Goal: Task Accomplishment & Management: Manage account settings

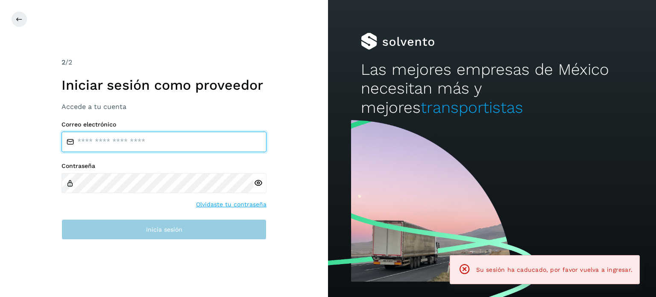
type input "**********"
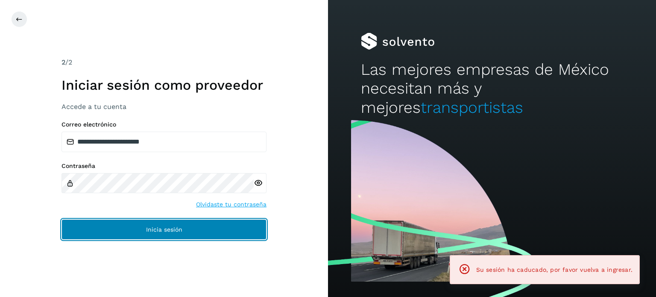
click at [181, 228] on span "Inicia sesión" at bounding box center [164, 229] width 36 height 6
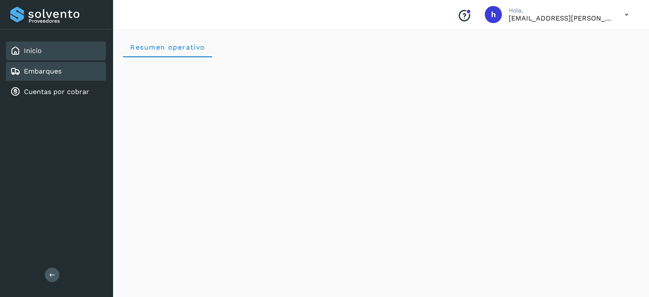
click at [63, 71] on div "Embarques" at bounding box center [56, 71] width 100 height 19
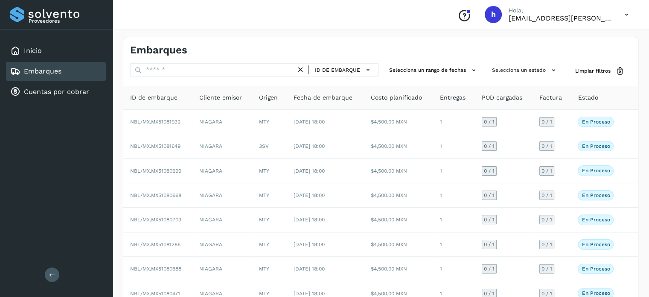
click at [379, 40] on div "Embarques" at bounding box center [380, 46] width 515 height 19
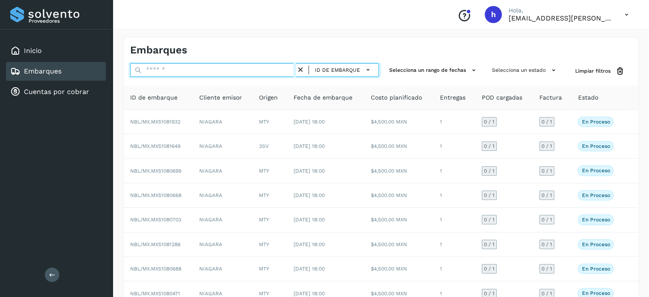
click at [188, 68] on input "text" at bounding box center [213, 70] width 166 height 14
paste input "**********"
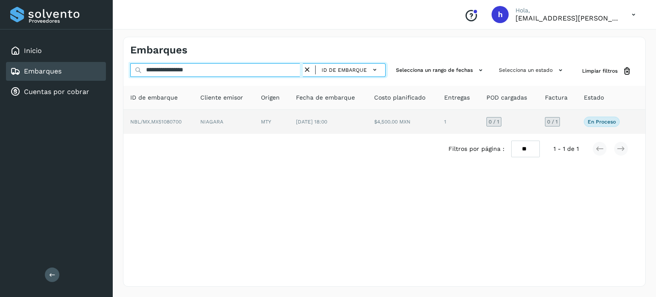
type input "**********"
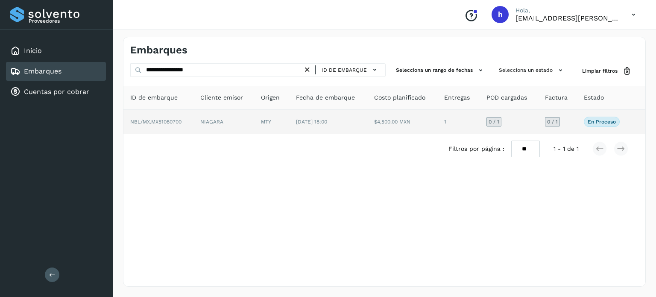
click at [228, 118] on td "NIAGARA" at bounding box center [223, 122] width 61 height 24
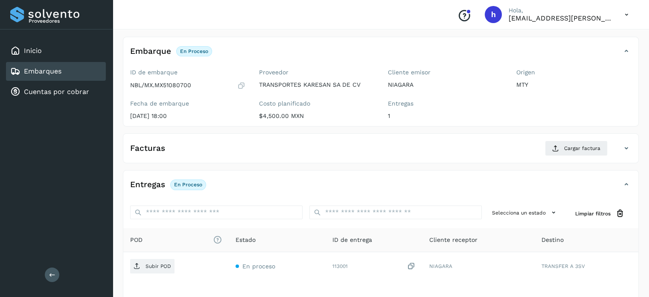
scroll to position [39, 0]
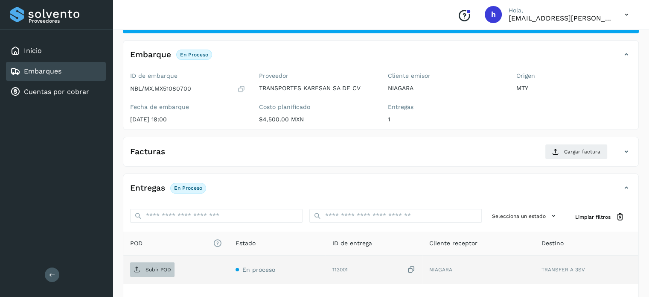
click at [162, 268] on p "Subir POD" at bounding box center [159, 269] width 26 height 6
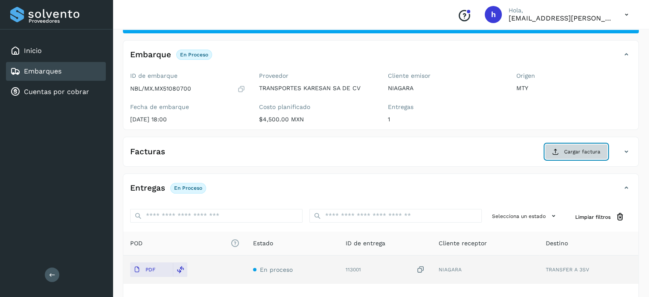
click at [566, 152] on span "Cargar factura" at bounding box center [582, 152] width 36 height 8
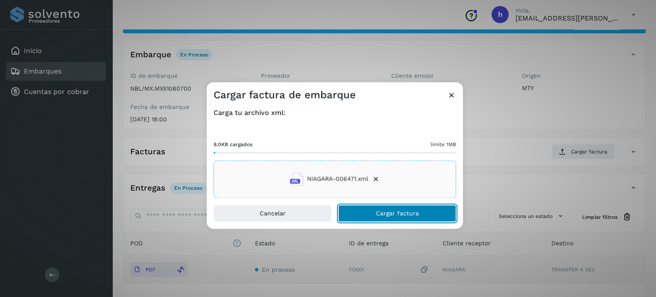
click at [411, 210] on span "Cargar factura" at bounding box center [397, 213] width 43 height 6
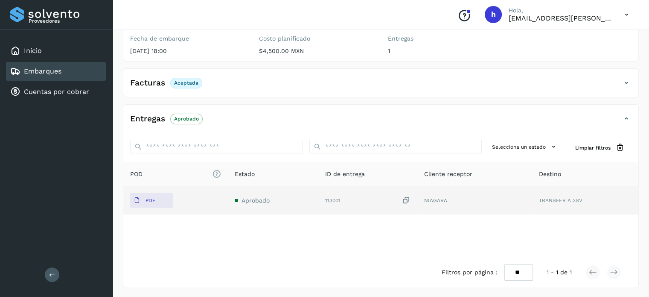
scroll to position [0, 0]
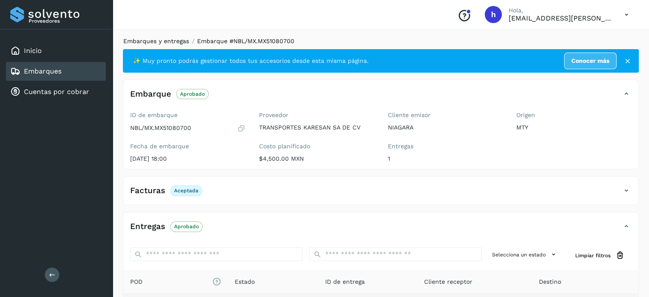
click at [179, 41] on link "Embarques y entregas" at bounding box center [156, 41] width 66 height 7
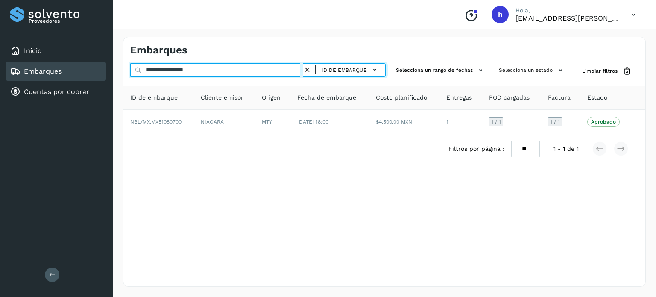
drag, startPoint x: 219, startPoint y: 67, endPoint x: 32, endPoint y: 78, distance: 187.2
click at [32, 78] on div "**********" at bounding box center [328, 148] width 656 height 297
paste input "text"
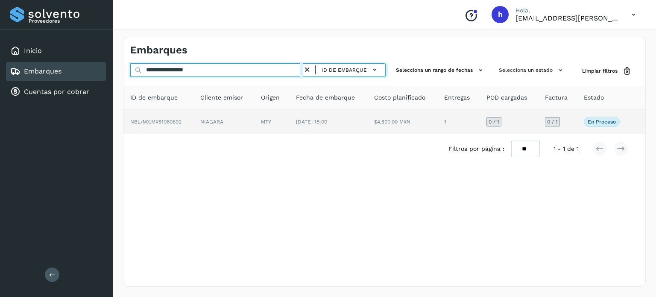
type input "**********"
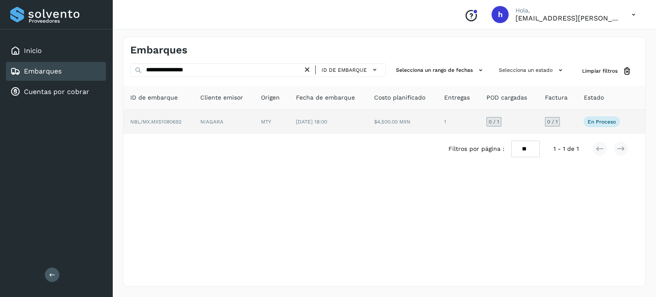
click at [187, 123] on td "NBL/MX.MX51080692" at bounding box center [158, 122] width 70 height 24
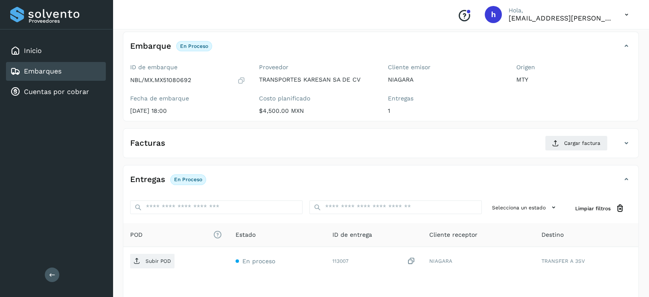
scroll to position [49, 0]
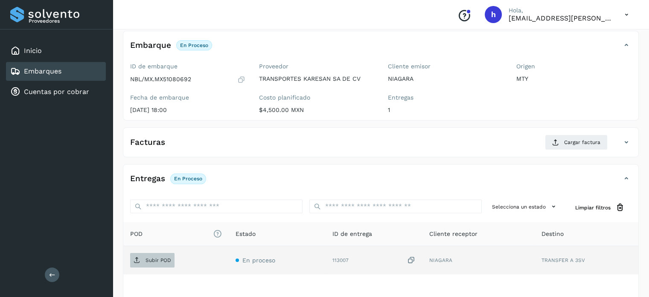
click at [157, 257] on p "Subir POD" at bounding box center [159, 260] width 26 height 6
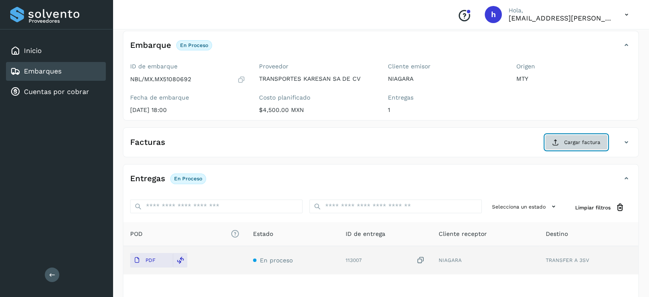
click at [574, 137] on button "Cargar factura" at bounding box center [576, 141] width 63 height 15
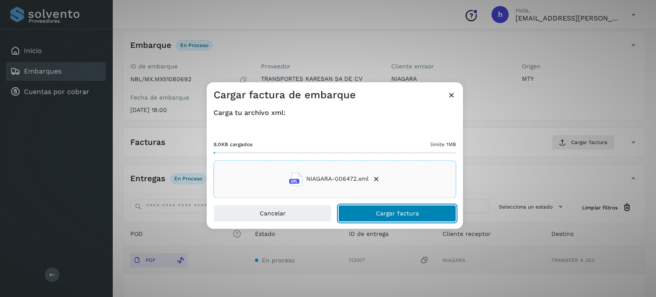
click at [420, 210] on button "Cargar factura" at bounding box center [397, 212] width 118 height 17
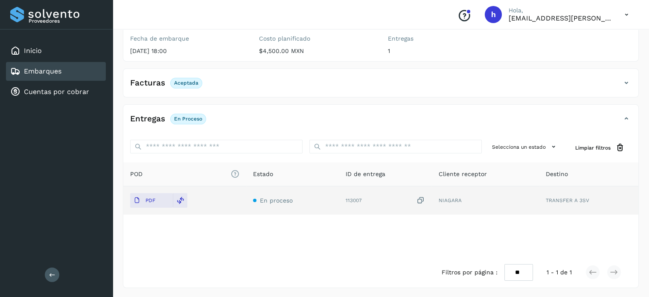
scroll to position [0, 0]
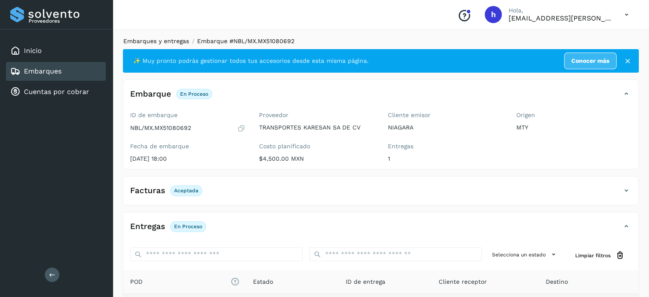
click at [157, 41] on link "Embarques y entregas" at bounding box center [156, 41] width 66 height 7
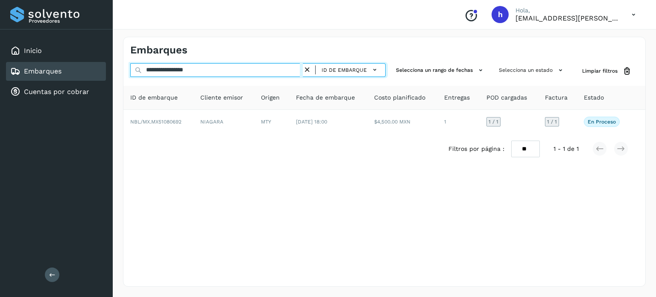
drag, startPoint x: 235, startPoint y: 71, endPoint x: 0, endPoint y: 90, distance: 236.0
click at [0, 90] on div "**********" at bounding box center [328, 148] width 656 height 297
paste input "text"
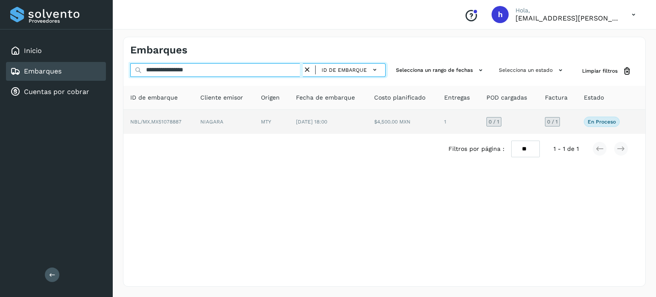
type input "**********"
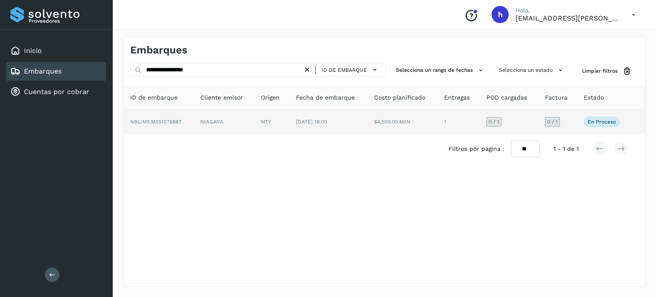
click at [178, 126] on td "NBL/MX.MX51078887" at bounding box center [158, 122] width 70 height 24
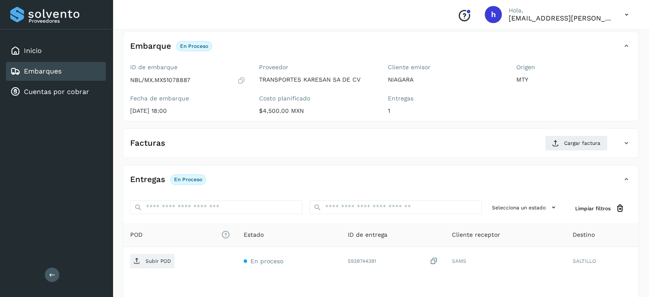
scroll to position [51, 0]
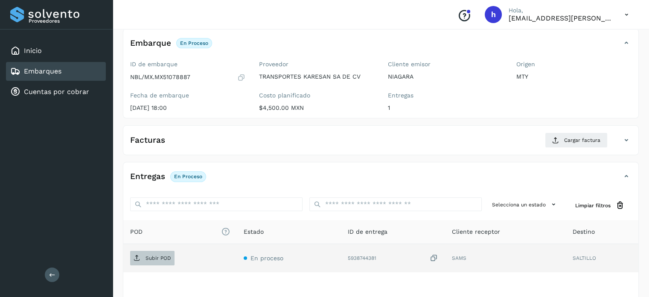
click at [158, 257] on p "Subir POD" at bounding box center [159, 258] width 26 height 6
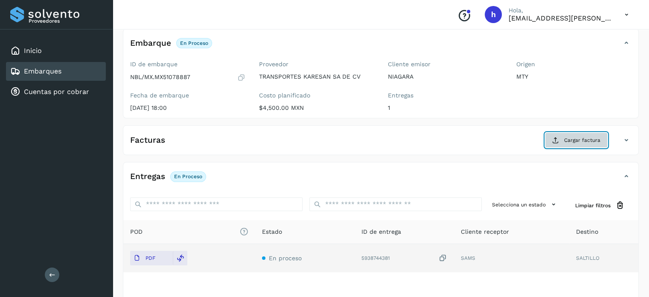
click at [580, 138] on span "Cargar factura" at bounding box center [582, 140] width 36 height 8
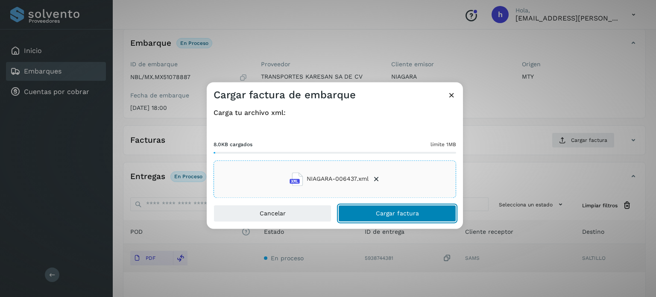
click at [418, 215] on button "Cargar factura" at bounding box center [397, 212] width 118 height 17
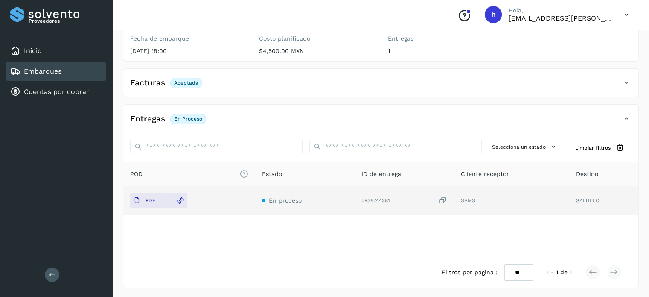
scroll to position [0, 0]
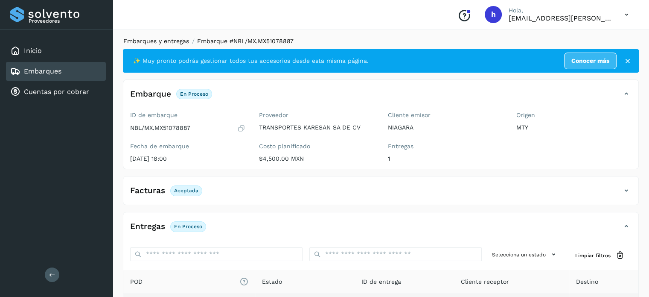
click at [152, 43] on link "Embarques y entregas" at bounding box center [156, 41] width 66 height 7
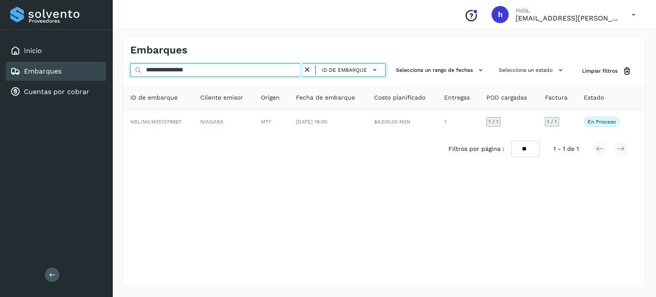
drag, startPoint x: 215, startPoint y: 71, endPoint x: 69, endPoint y: 78, distance: 146.2
click at [69, 78] on div "**********" at bounding box center [328, 148] width 656 height 297
paste input "text"
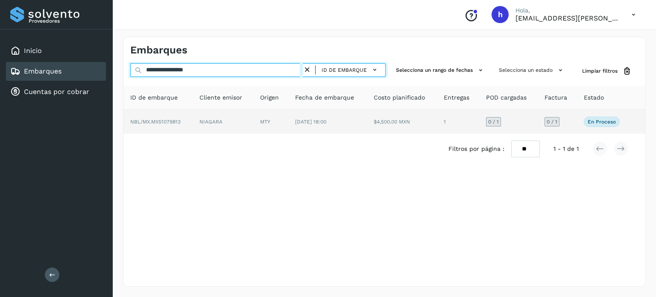
type input "**********"
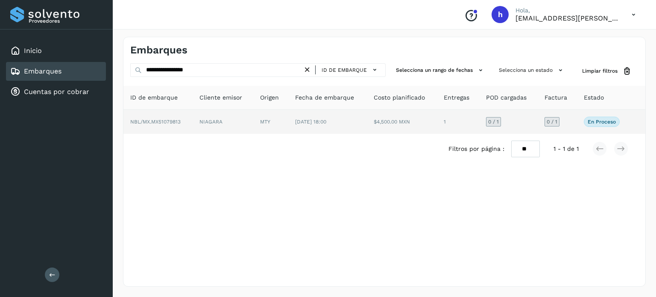
click at [176, 124] on td "NBL/MX.MX51079813" at bounding box center [157, 122] width 69 height 24
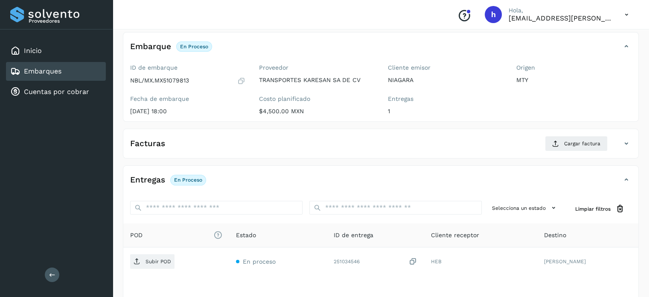
scroll to position [50, 0]
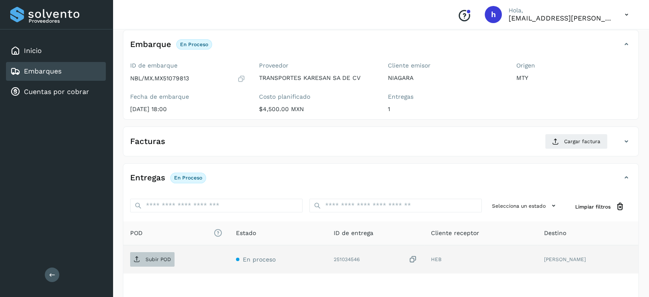
click at [159, 256] on p "Subir POD" at bounding box center [159, 259] width 26 height 6
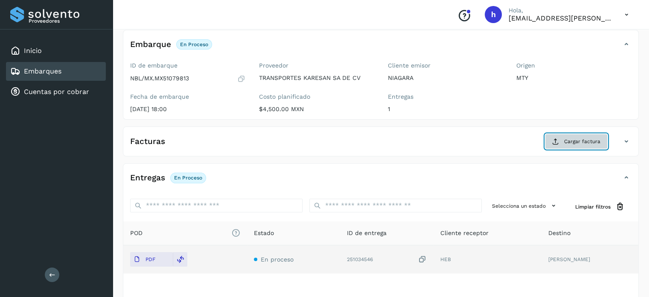
click at [575, 140] on span "Cargar factura" at bounding box center [582, 141] width 36 height 8
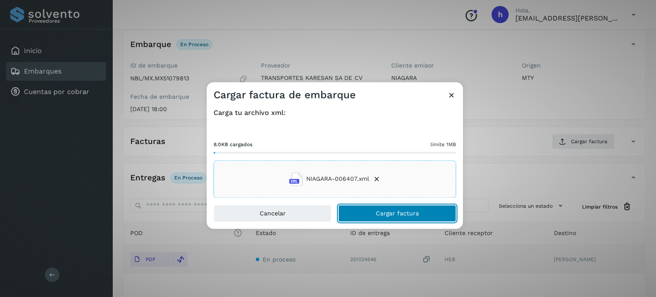
click at [423, 217] on button "Cargar factura" at bounding box center [397, 212] width 118 height 17
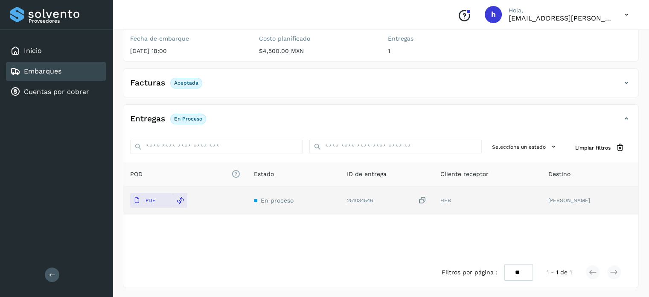
scroll to position [0, 0]
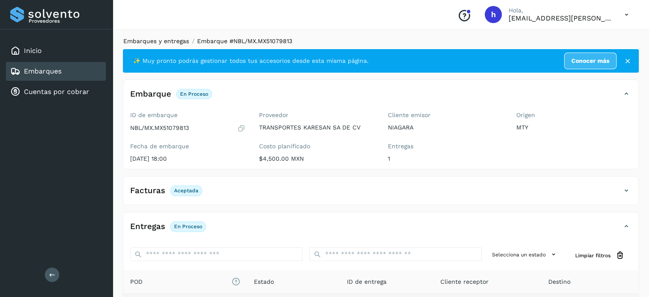
click at [173, 39] on link "Embarques y entregas" at bounding box center [156, 41] width 66 height 7
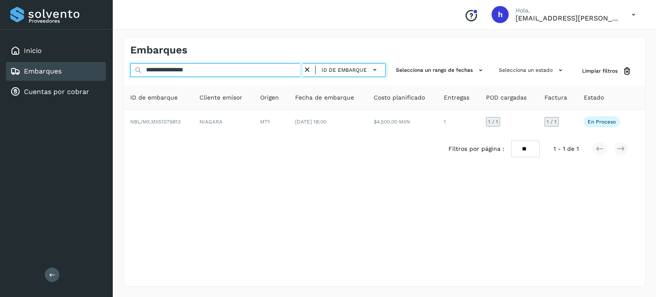
drag, startPoint x: 216, startPoint y: 68, endPoint x: 2, endPoint y: 74, distance: 214.4
click at [2, 74] on div "**********" at bounding box center [328, 148] width 656 height 297
paste input "text"
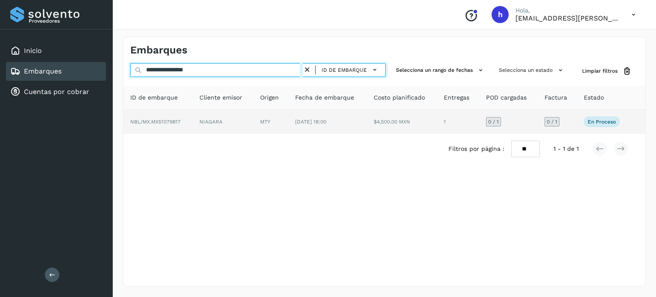
type input "**********"
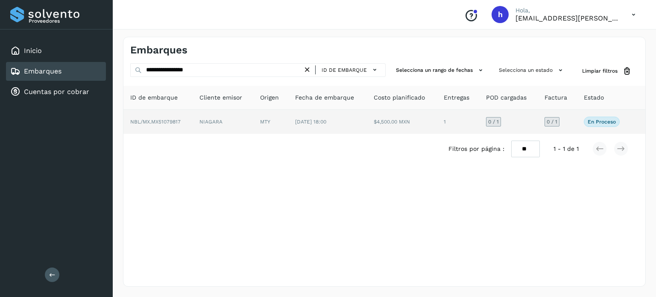
click at [195, 123] on td "NIAGARA" at bounding box center [223, 122] width 61 height 24
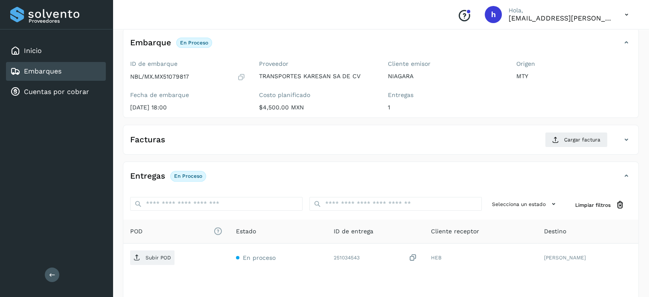
scroll to position [52, 0]
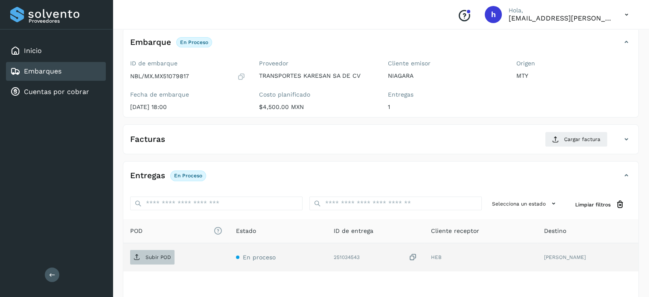
click at [152, 252] on span "Subir POD" at bounding box center [152, 257] width 44 height 14
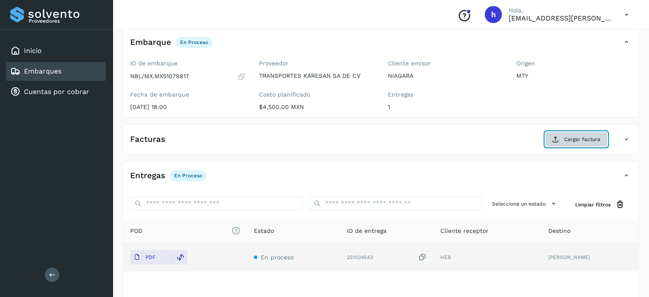
click at [565, 138] on button "Cargar factura" at bounding box center [576, 138] width 63 height 15
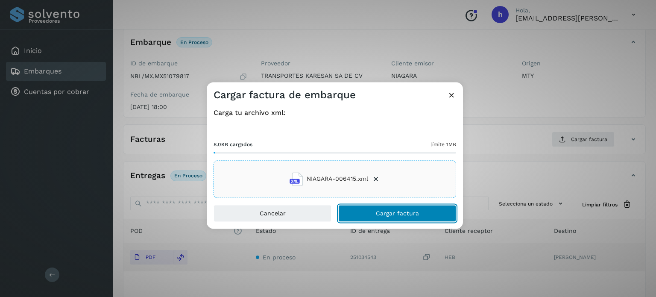
click at [429, 208] on button "Cargar factura" at bounding box center [397, 212] width 118 height 17
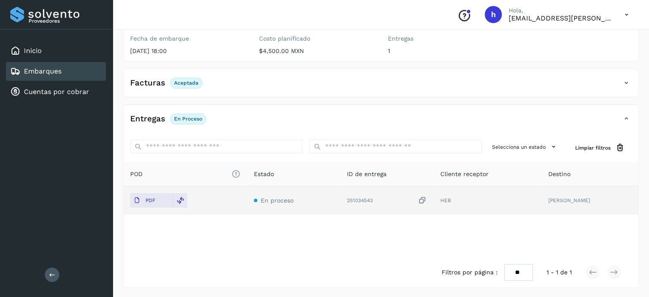
scroll to position [0, 0]
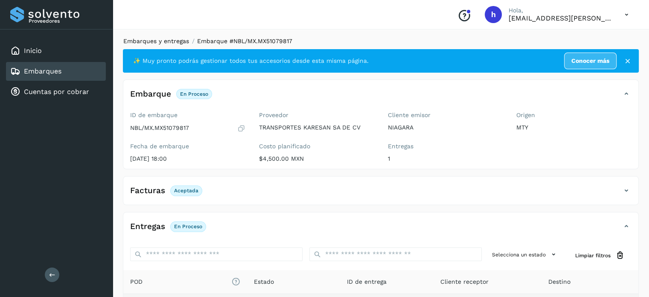
click at [176, 38] on link "Embarques y entregas" at bounding box center [156, 41] width 66 height 7
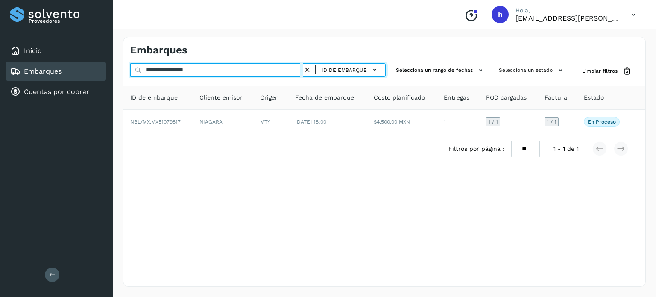
drag, startPoint x: 275, startPoint y: 69, endPoint x: 43, endPoint y: 71, distance: 232.7
click at [43, 71] on div "**********" at bounding box center [328, 148] width 656 height 297
paste input "text"
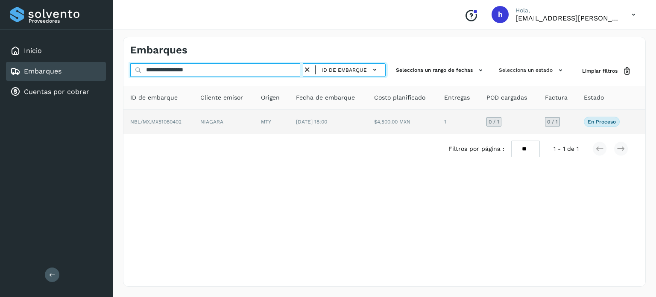
type input "**********"
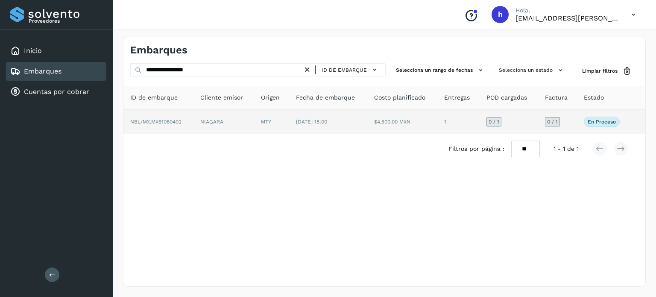
click at [181, 120] on span "NBL/MX.MX51080402" at bounding box center [155, 122] width 51 height 6
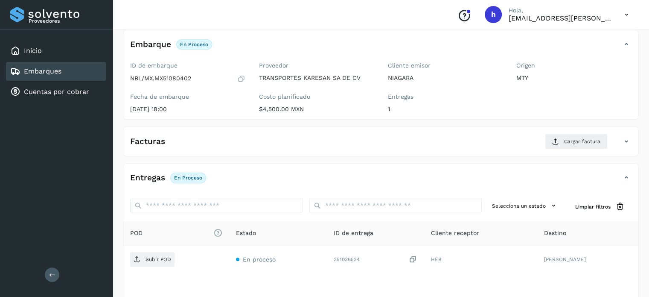
scroll to position [50, 0]
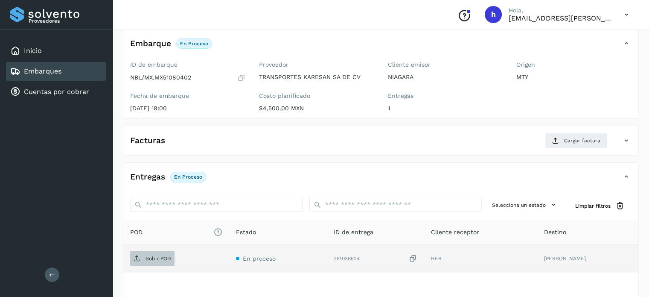
click at [162, 256] on p "Subir POD" at bounding box center [159, 258] width 26 height 6
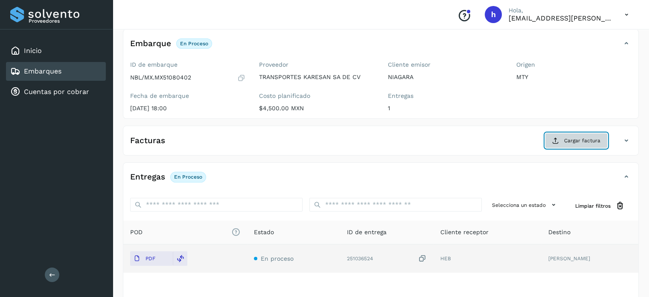
click at [578, 134] on button "Cargar factura" at bounding box center [576, 140] width 63 height 15
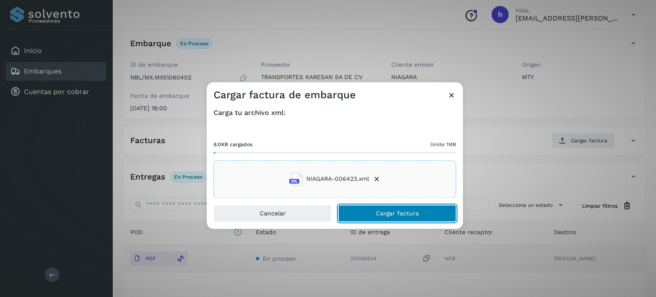
click at [418, 215] on button "Cargar factura" at bounding box center [397, 212] width 118 height 17
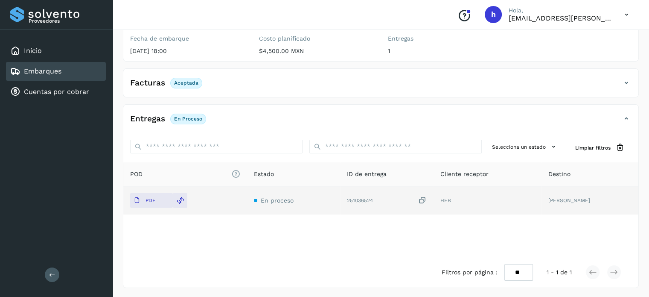
scroll to position [0, 0]
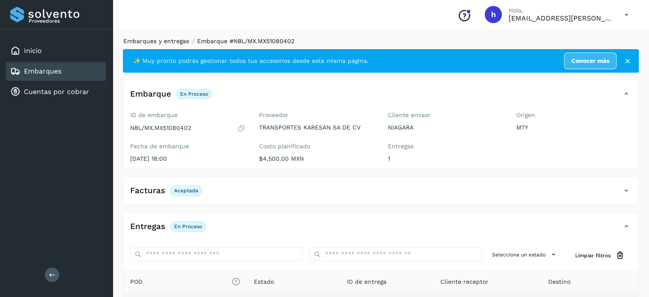
click at [149, 41] on link "Embarques y entregas" at bounding box center [156, 41] width 66 height 7
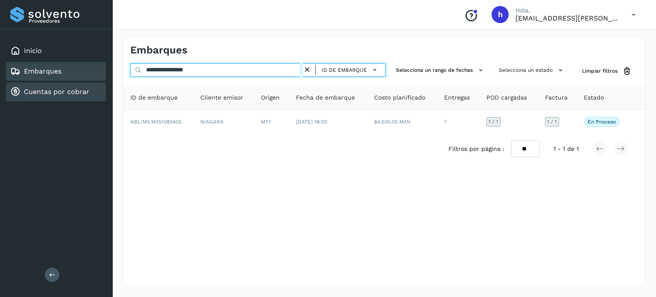
drag, startPoint x: 233, startPoint y: 72, endPoint x: 29, endPoint y: 84, distance: 203.5
click at [29, 84] on div "**********" at bounding box center [328, 148] width 656 height 297
paste input "text"
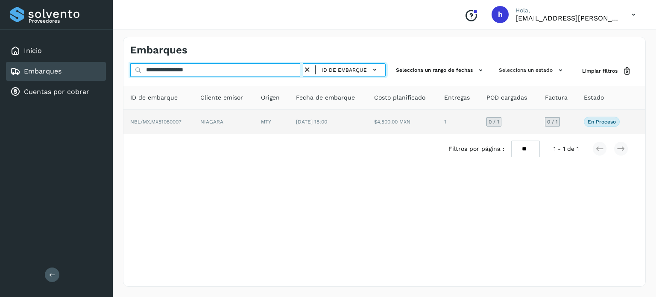
type input "**********"
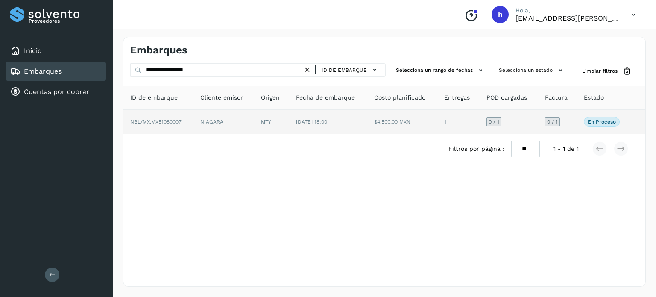
click at [205, 127] on td "NIAGARA" at bounding box center [223, 122] width 61 height 24
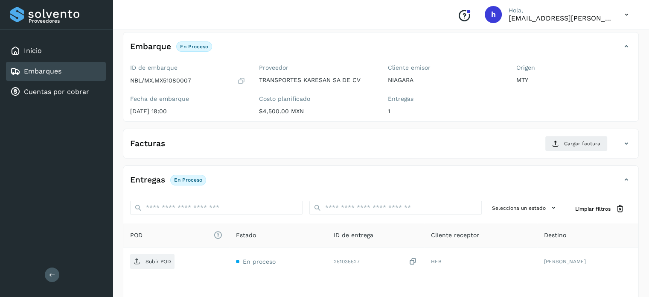
scroll to position [51, 0]
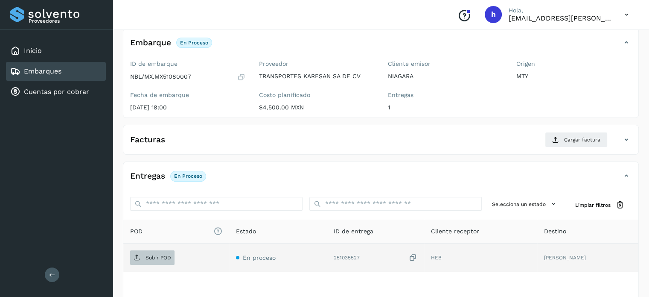
click at [162, 261] on span "Subir POD" at bounding box center [152, 258] width 44 height 14
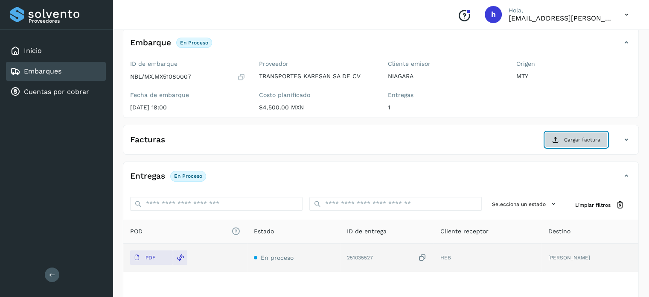
click at [579, 142] on span "Cargar factura" at bounding box center [582, 140] width 36 height 8
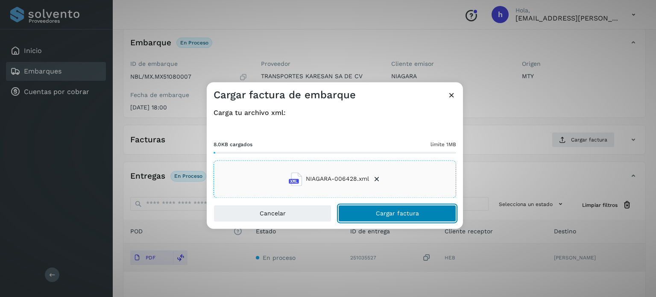
click at [425, 208] on button "Cargar factura" at bounding box center [397, 212] width 118 height 17
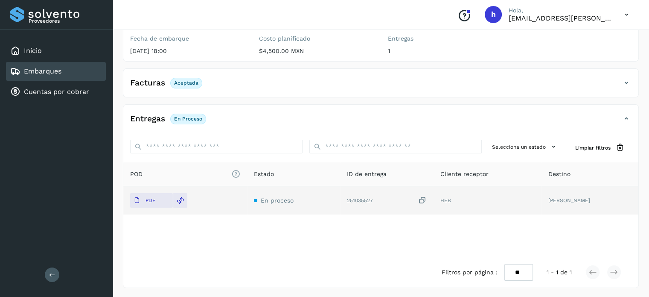
scroll to position [0, 0]
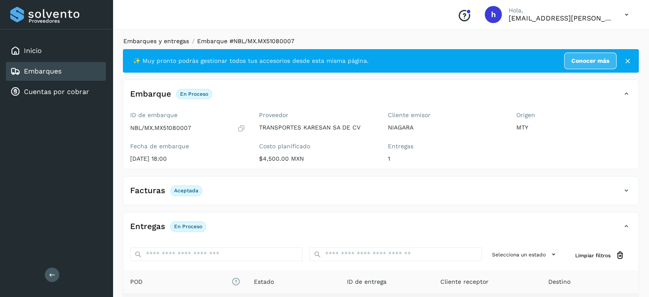
click at [158, 42] on link "Embarques y entregas" at bounding box center [156, 41] width 66 height 7
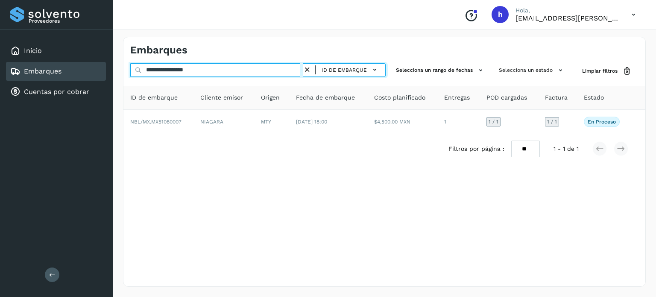
drag, startPoint x: 231, startPoint y: 73, endPoint x: 0, endPoint y: 94, distance: 232.3
click at [0, 94] on div "**********" at bounding box center [328, 148] width 656 height 297
paste input "text"
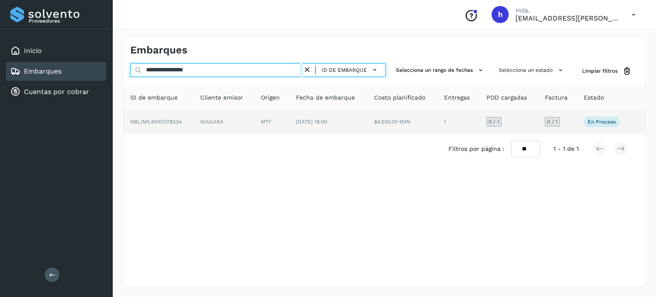
type input "**********"
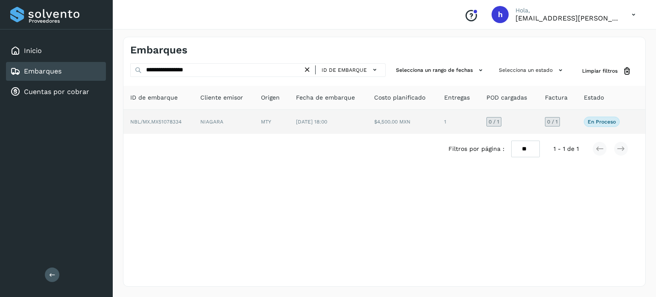
click at [176, 122] on span "NBL/MX.MX51078334" at bounding box center [155, 122] width 51 height 6
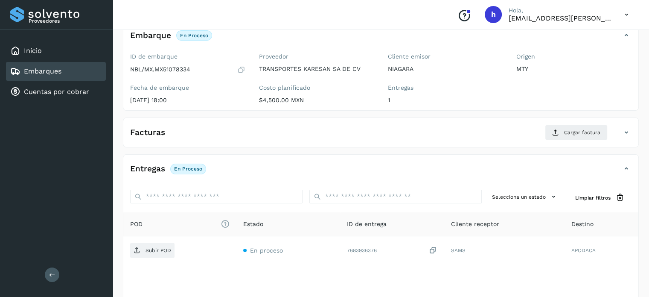
scroll to position [56, 0]
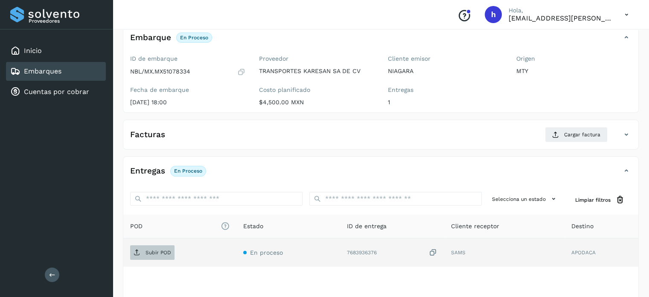
click at [166, 245] on span "Subir POD" at bounding box center [152, 252] width 44 height 14
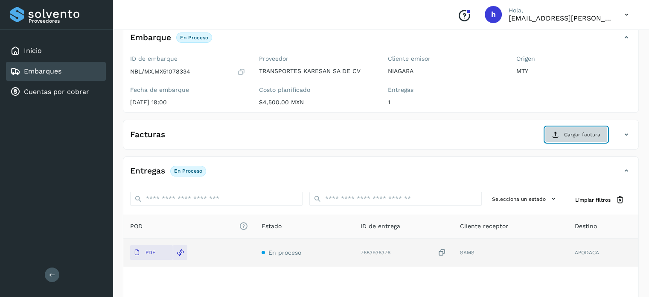
click at [574, 134] on span "Cargar factura" at bounding box center [582, 135] width 36 height 8
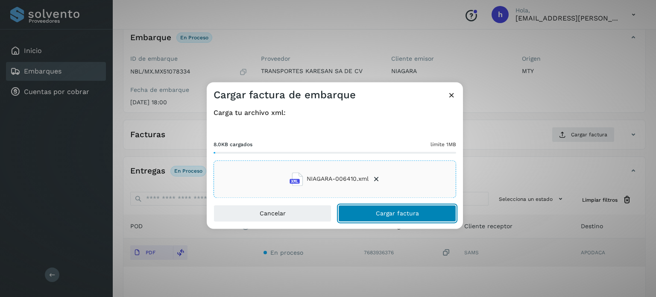
click at [429, 210] on button "Cargar factura" at bounding box center [397, 212] width 118 height 17
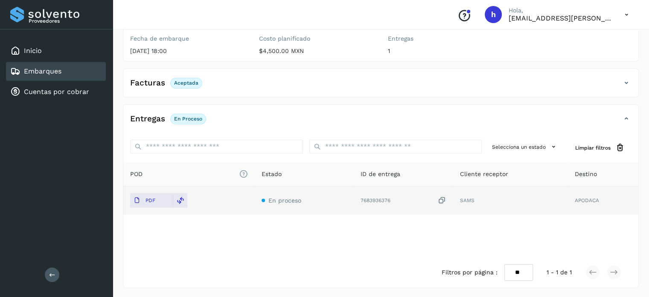
scroll to position [0, 0]
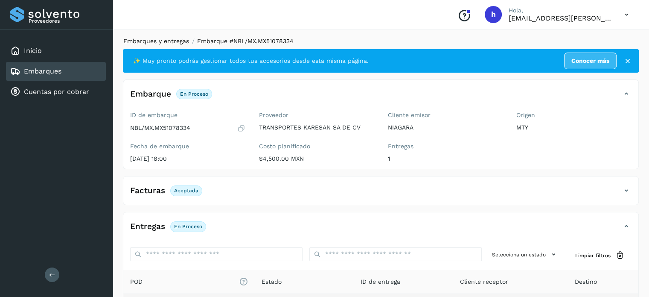
click at [149, 41] on link "Embarques y entregas" at bounding box center [156, 41] width 66 height 7
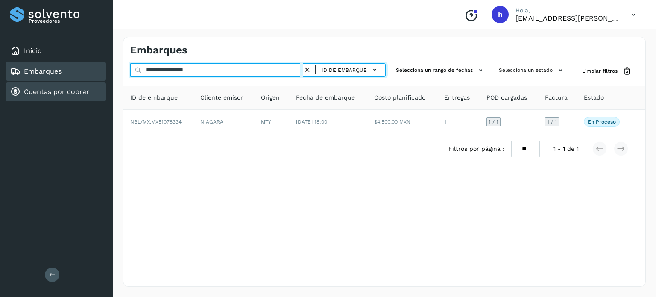
drag, startPoint x: 224, startPoint y: 72, endPoint x: 7, endPoint y: 87, distance: 217.4
click at [7, 87] on div "**********" at bounding box center [328, 148] width 656 height 297
paste input "text"
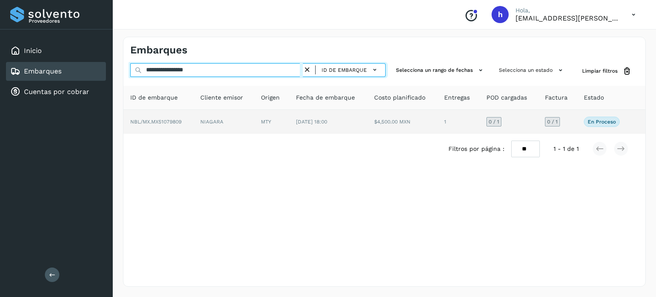
type input "**********"
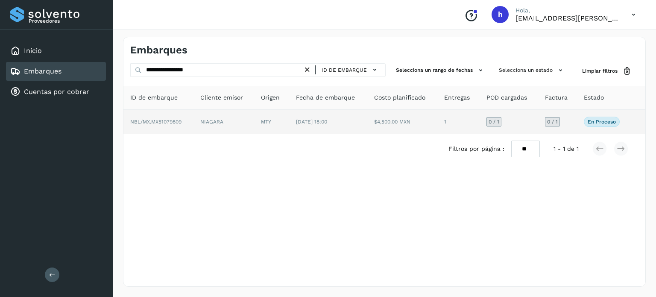
click at [197, 121] on td "NIAGARA" at bounding box center [223, 122] width 61 height 24
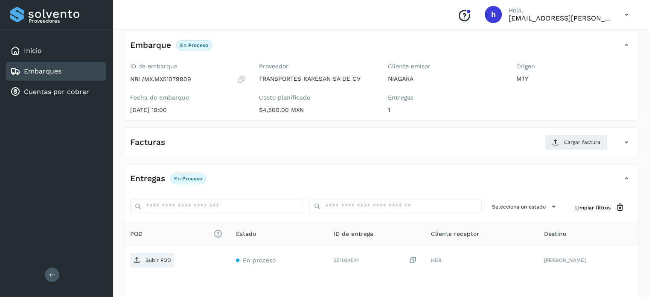
scroll to position [52, 0]
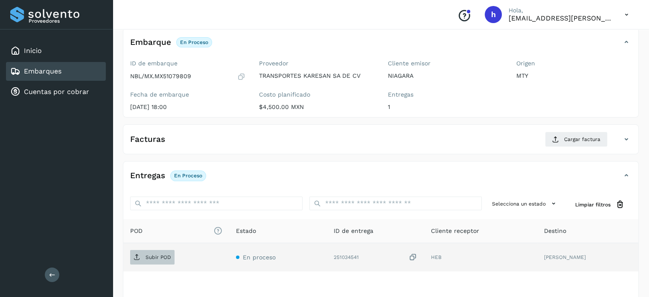
click at [153, 257] on p "Subir POD" at bounding box center [159, 257] width 26 height 6
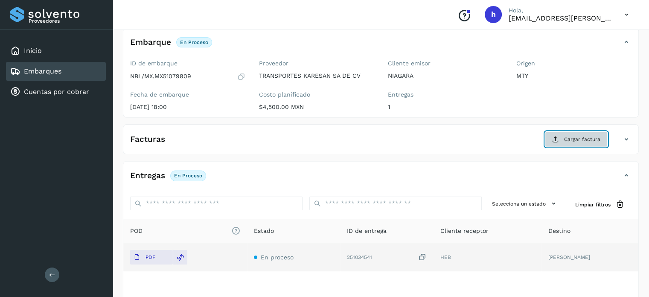
click at [581, 137] on span "Cargar factura" at bounding box center [582, 139] width 36 height 8
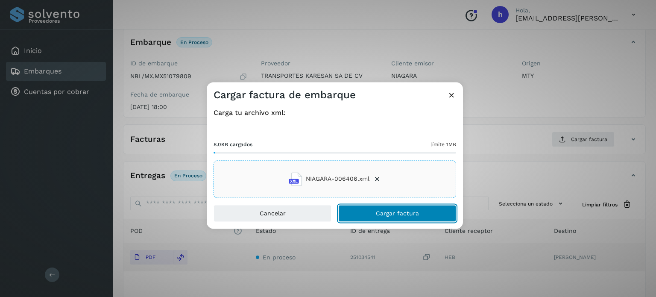
click at [429, 217] on button "Cargar factura" at bounding box center [397, 212] width 118 height 17
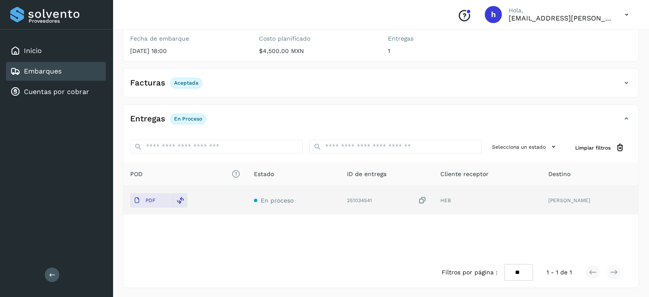
scroll to position [0, 0]
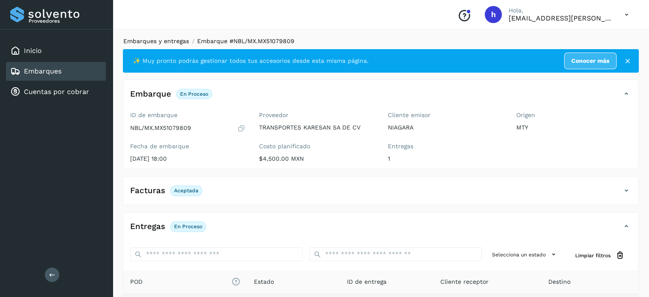
click at [171, 39] on link "Embarques y entregas" at bounding box center [156, 41] width 66 height 7
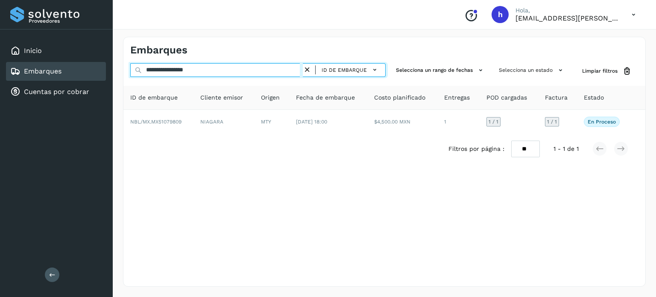
drag, startPoint x: 221, startPoint y: 66, endPoint x: 32, endPoint y: 71, distance: 189.2
click at [32, 71] on div "**********" at bounding box center [328, 148] width 656 height 297
paste input "text"
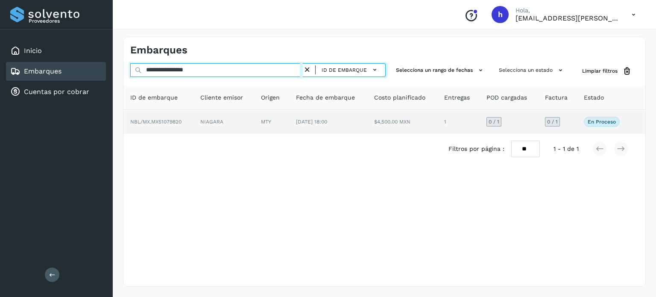
type input "**********"
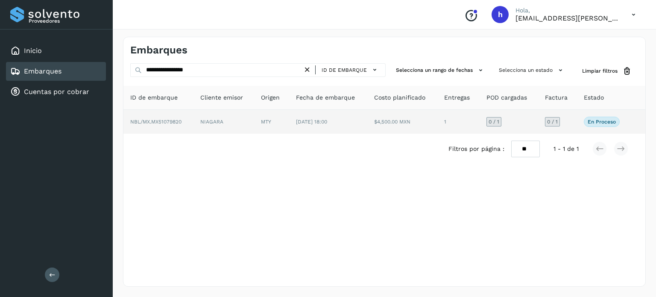
click at [187, 126] on td "NBL/MX.MX51079820" at bounding box center [158, 122] width 70 height 24
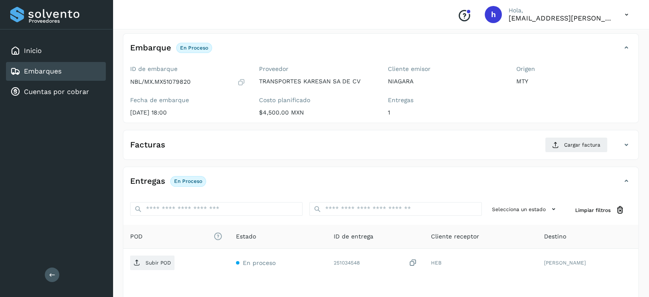
scroll to position [50, 0]
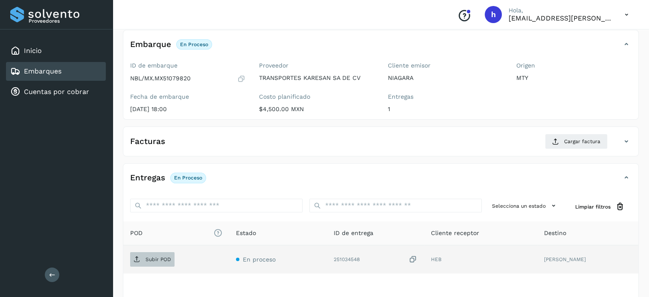
click at [143, 259] on span "Subir POD" at bounding box center [152, 259] width 44 height 14
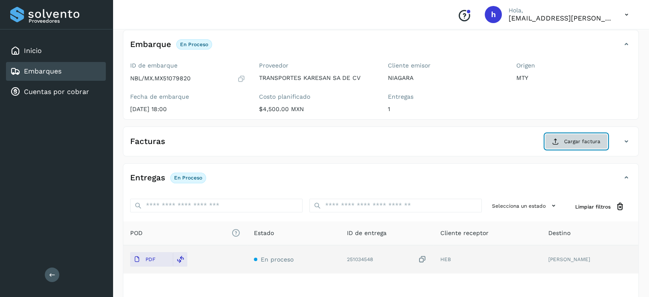
click at [572, 144] on span "Cargar factura" at bounding box center [582, 141] width 36 height 8
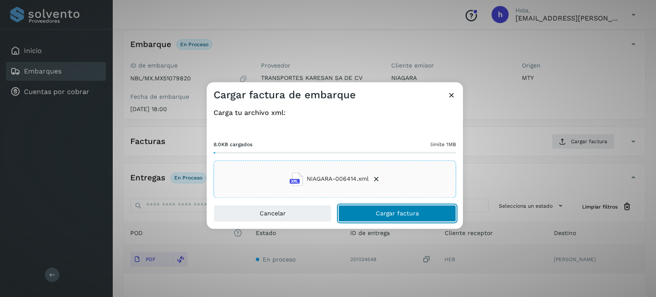
click at [428, 216] on button "Cargar factura" at bounding box center [397, 212] width 118 height 17
